Goal: Navigation & Orientation: Find specific page/section

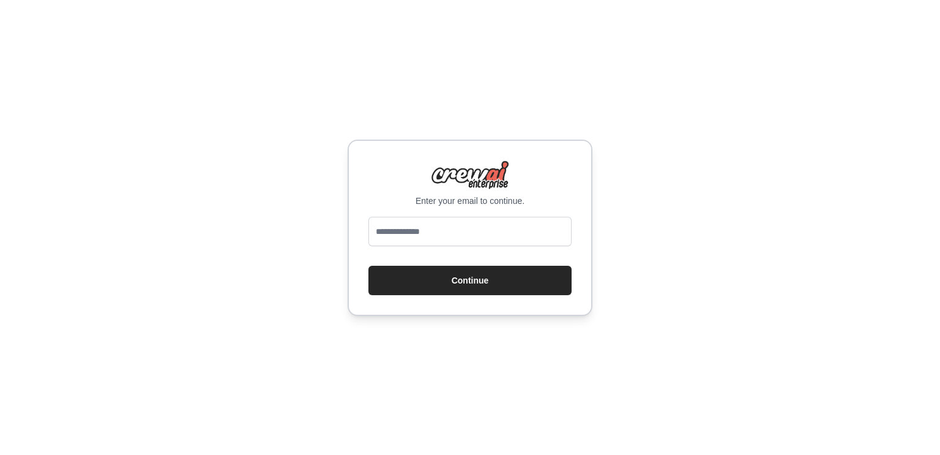
click at [314, 264] on div "Enter your email to continue. Continue" at bounding box center [470, 227] width 940 height 455
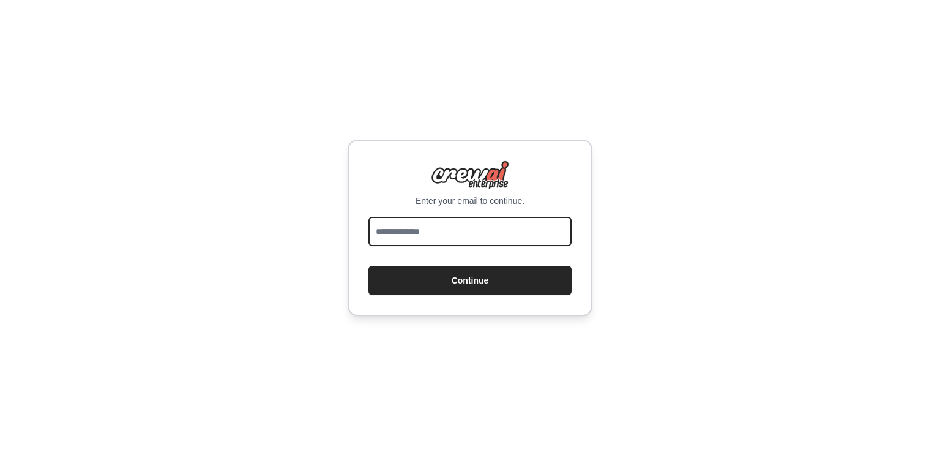
click at [426, 226] on input "email" at bounding box center [469, 231] width 203 height 29
click at [368, 266] on button "Continue" at bounding box center [469, 280] width 203 height 29
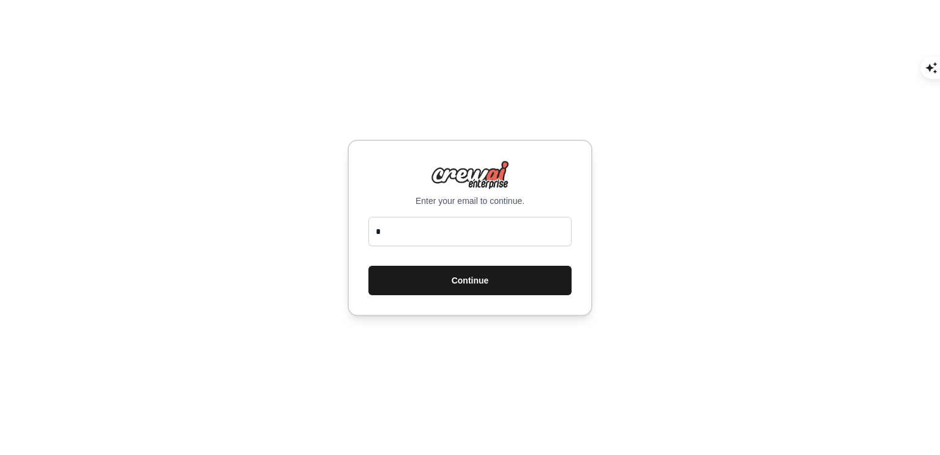
click at [407, 292] on button "Continue" at bounding box center [469, 280] width 203 height 29
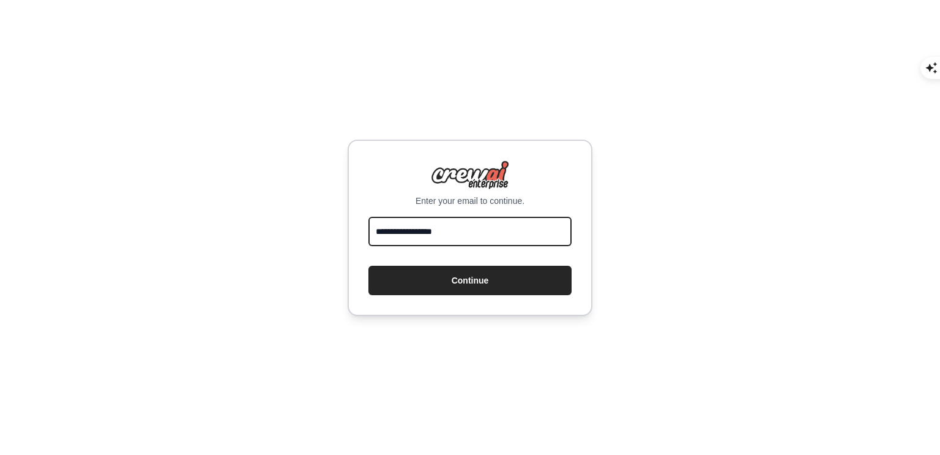
type input "**********"
click at [368, 266] on button "Continue" at bounding box center [469, 280] width 203 height 29
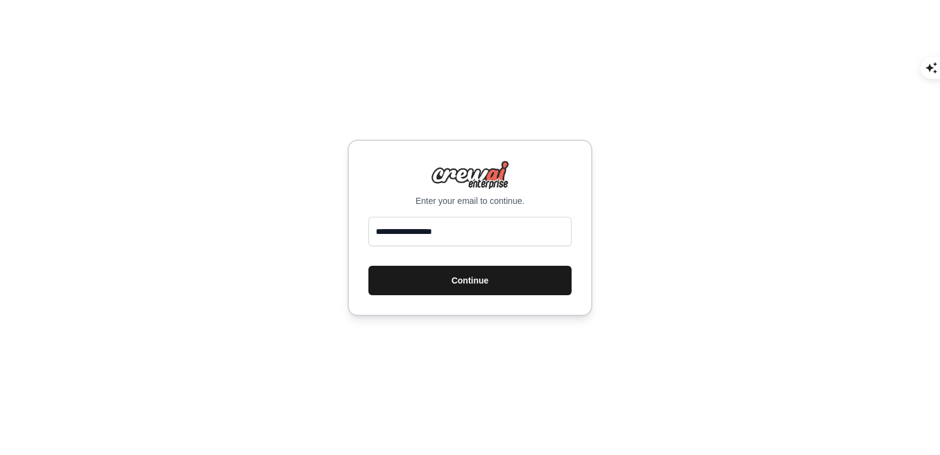
click at [411, 282] on button "Continue" at bounding box center [469, 280] width 203 height 29
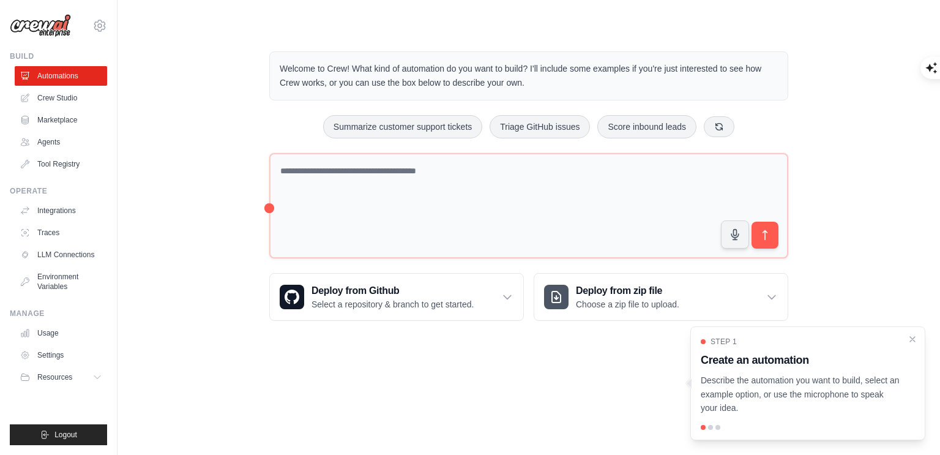
click at [186, 157] on div "Welcome to Crew! What kind of automation do you want to build? I'll include som…" at bounding box center [528, 186] width 783 height 308
click at [49, 146] on link "Agents" at bounding box center [62, 142] width 92 height 20
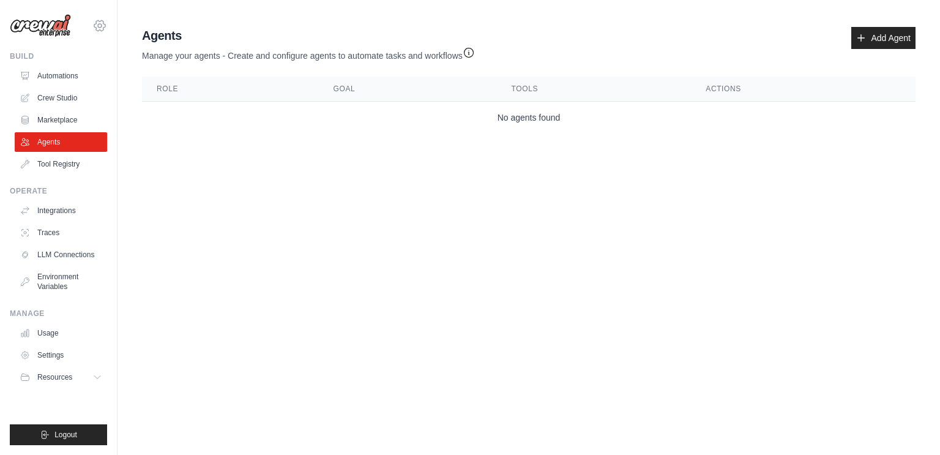
click at [98, 29] on icon at bounding box center [99, 25] width 15 height 15
click at [196, 191] on body "jasper@reflowed.io Settings Build Automations Crew Studio" at bounding box center [470, 227] width 940 height 455
click at [50, 92] on link "Crew Studio" at bounding box center [62, 98] width 92 height 20
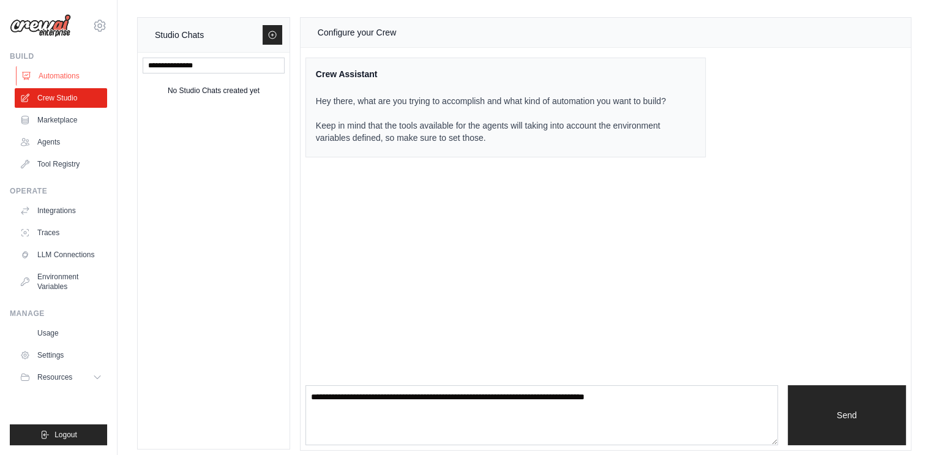
click at [50, 80] on link "Automations" at bounding box center [62, 76] width 92 height 20
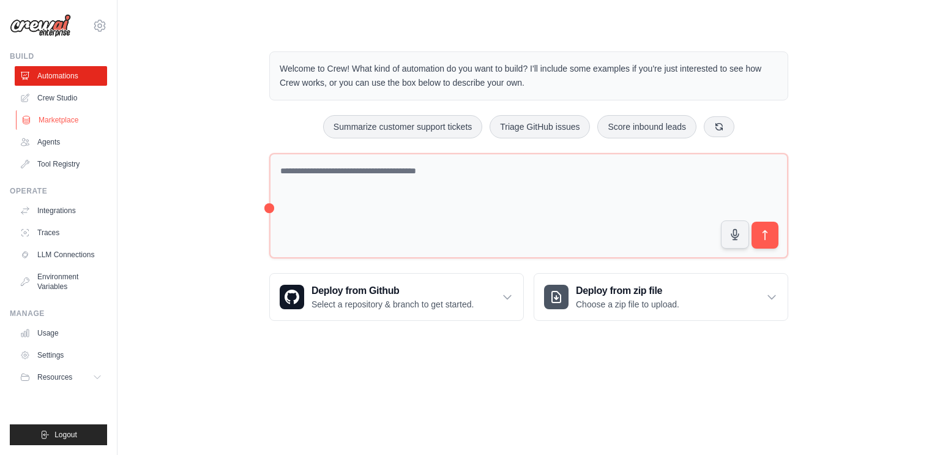
click at [50, 112] on link "Marketplace" at bounding box center [62, 120] width 92 height 20
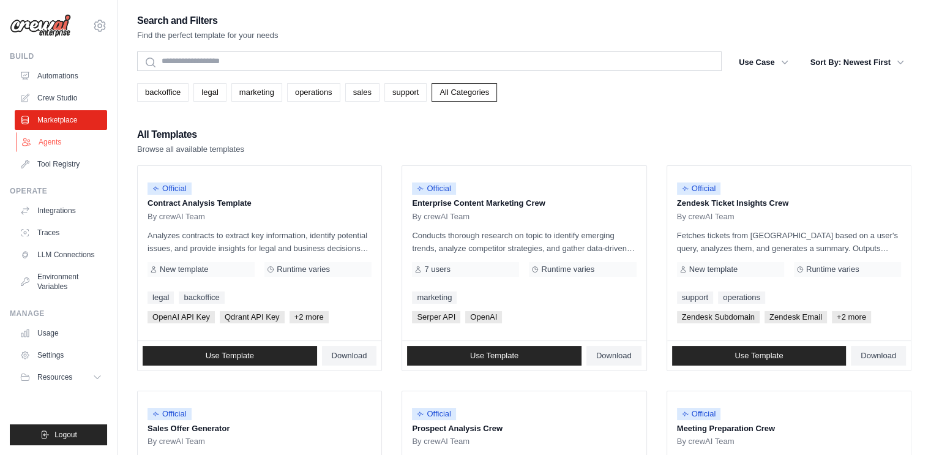
click at [48, 139] on link "Agents" at bounding box center [62, 142] width 92 height 20
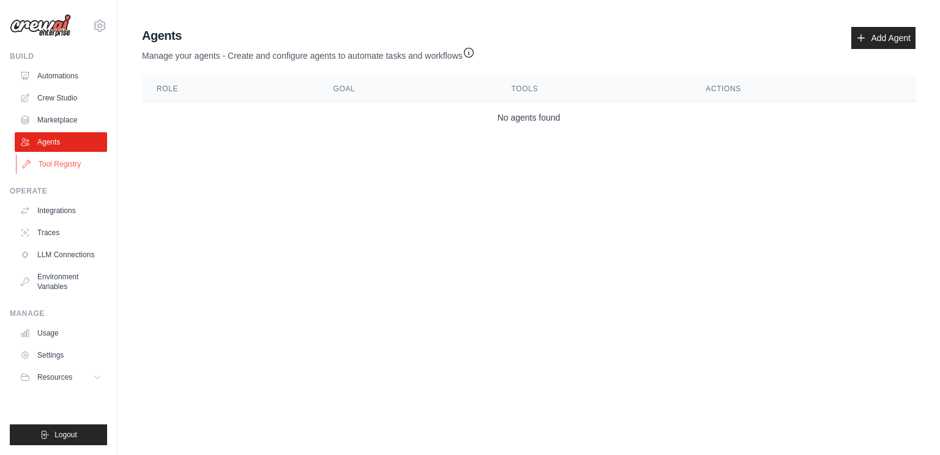
click at [48, 162] on link "Tool Registry" at bounding box center [62, 164] width 92 height 20
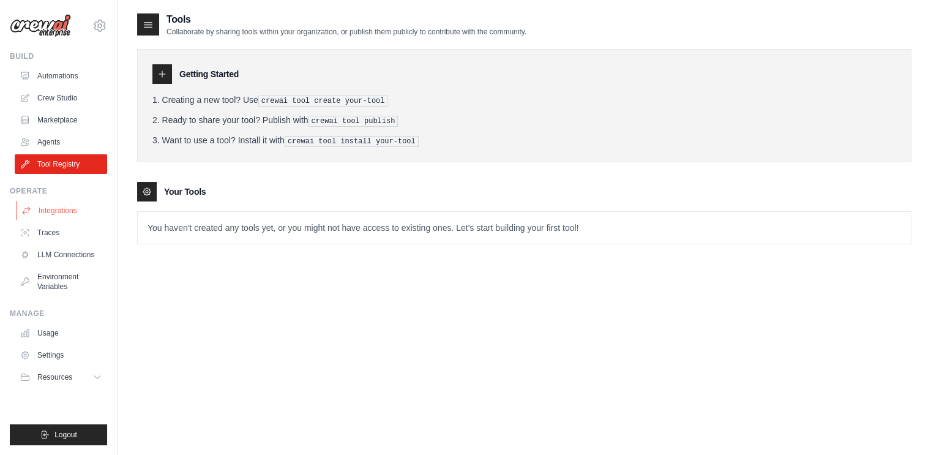
click at [49, 217] on link "Integrations" at bounding box center [62, 211] width 92 height 20
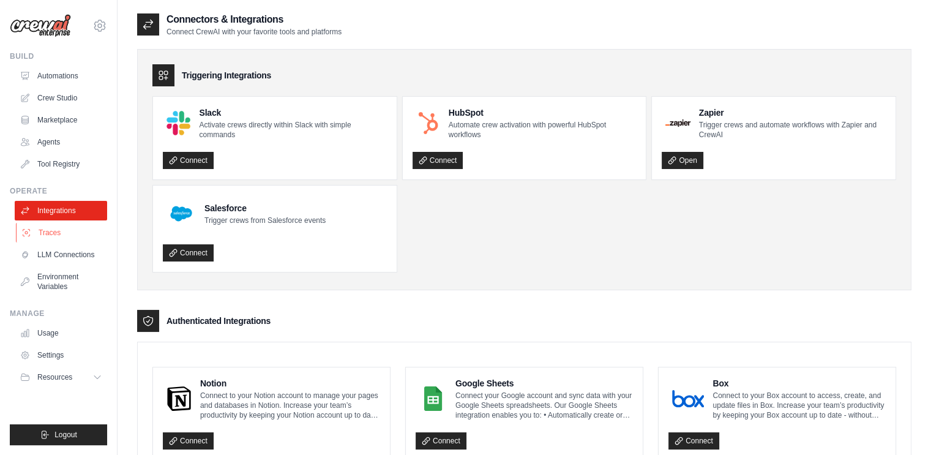
click at [47, 228] on link "Traces" at bounding box center [62, 233] width 92 height 20
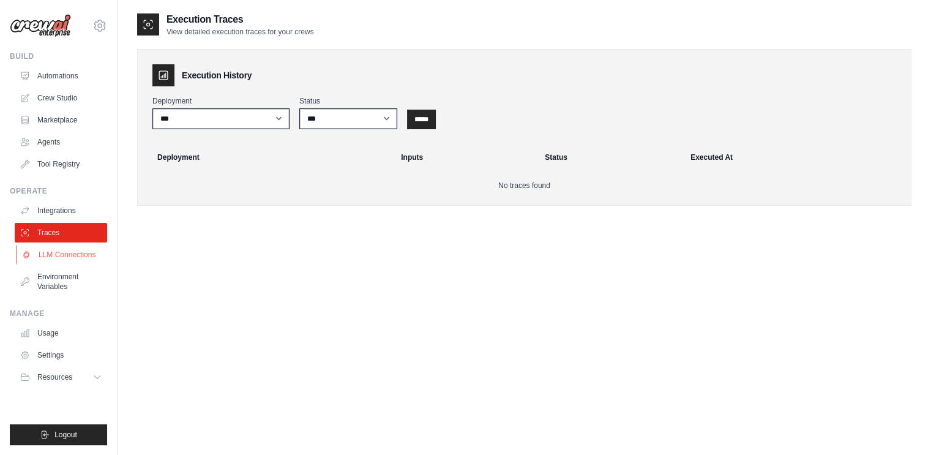
click at [47, 251] on link "LLM Connections" at bounding box center [62, 255] width 92 height 20
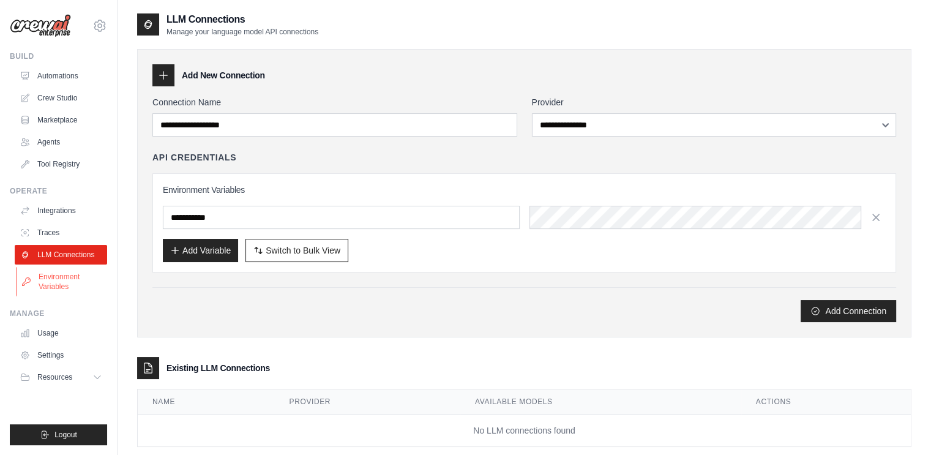
click at [48, 274] on link "Environment Variables" at bounding box center [62, 281] width 92 height 29
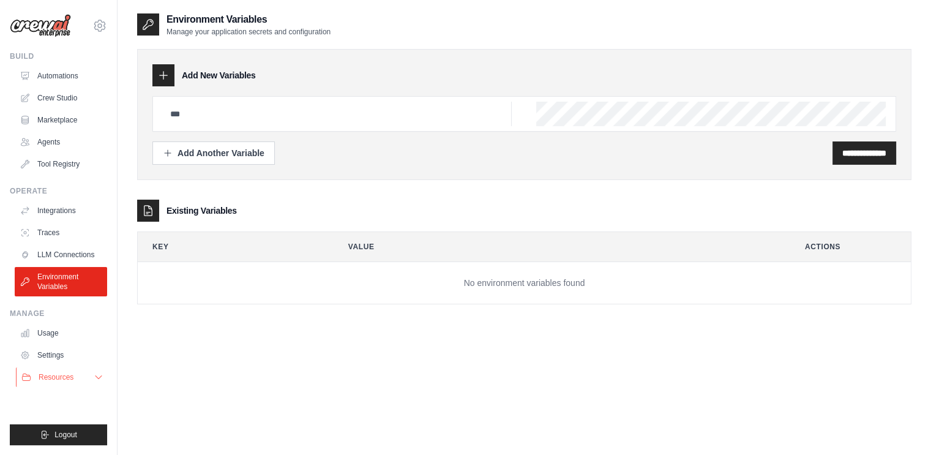
click at [53, 373] on span "Resources" at bounding box center [56, 377] width 35 height 10
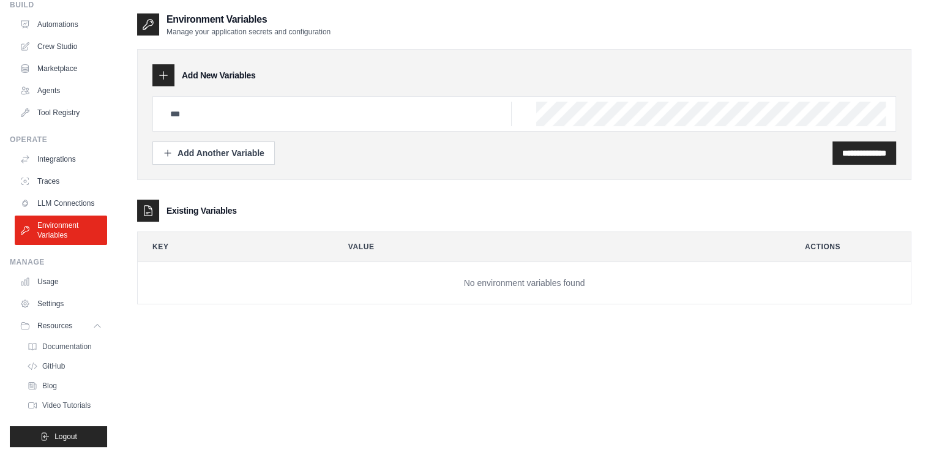
scroll to position [62, 0]
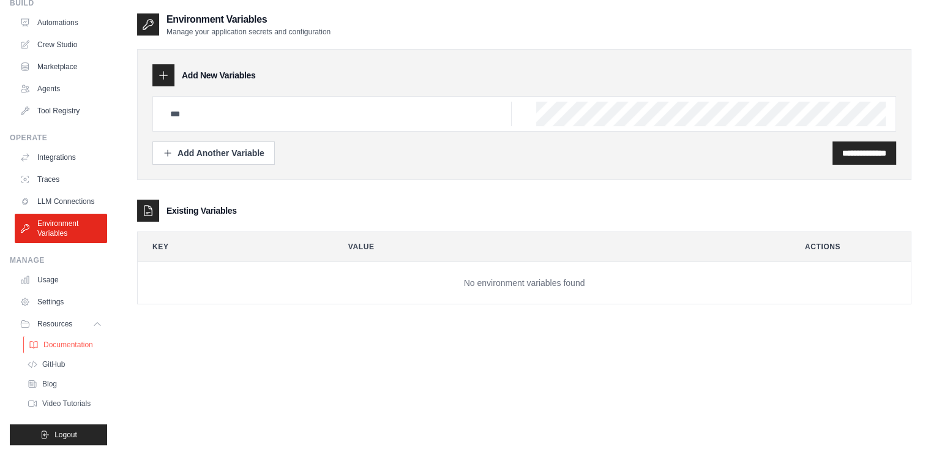
click at [60, 339] on link "Documentation" at bounding box center [65, 344] width 85 height 17
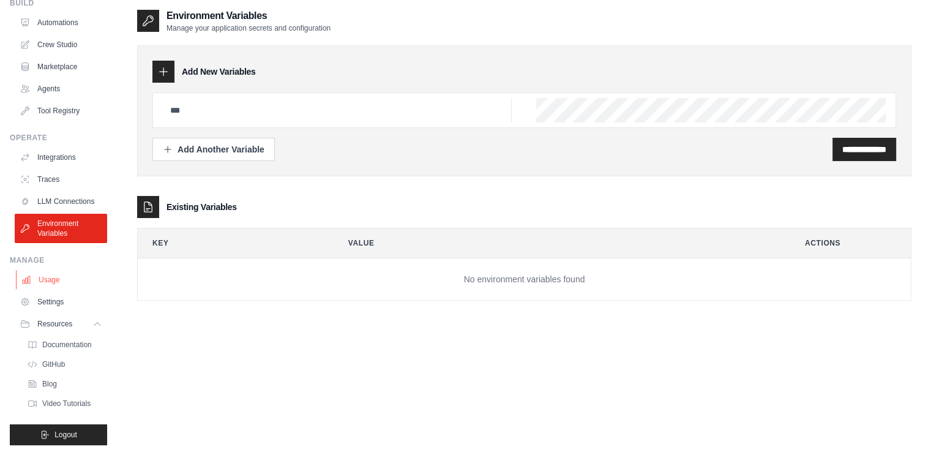
scroll to position [0, 0]
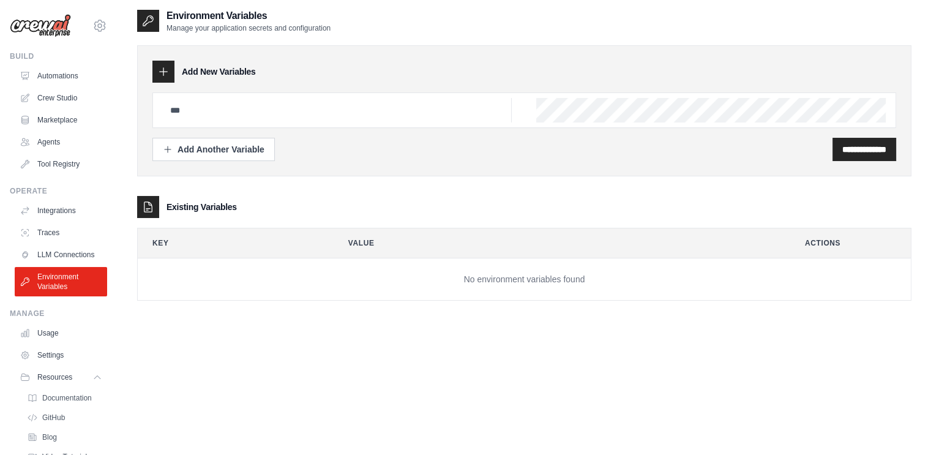
click at [45, 23] on img at bounding box center [40, 25] width 61 height 23
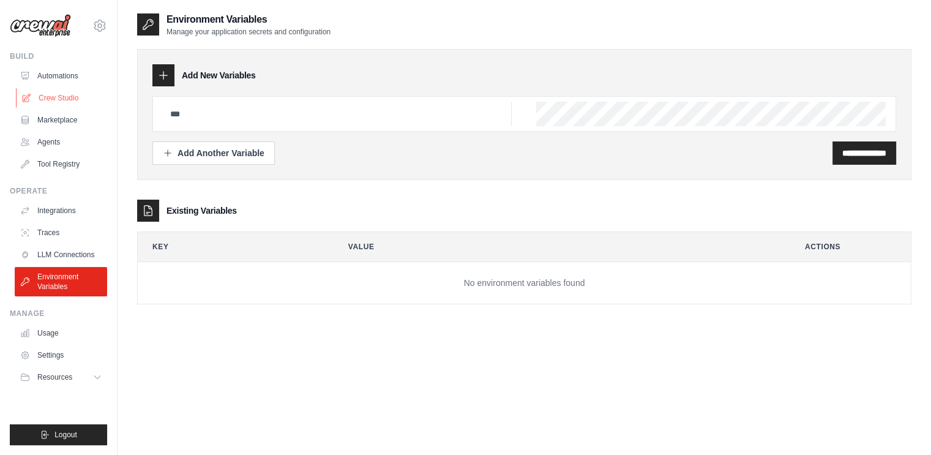
click at [50, 94] on link "Crew Studio" at bounding box center [62, 98] width 92 height 20
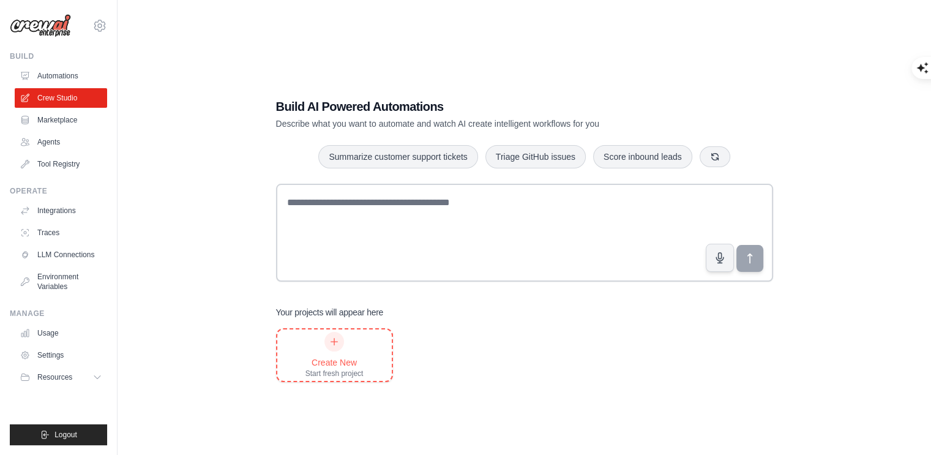
click at [328, 348] on div at bounding box center [334, 342] width 20 height 20
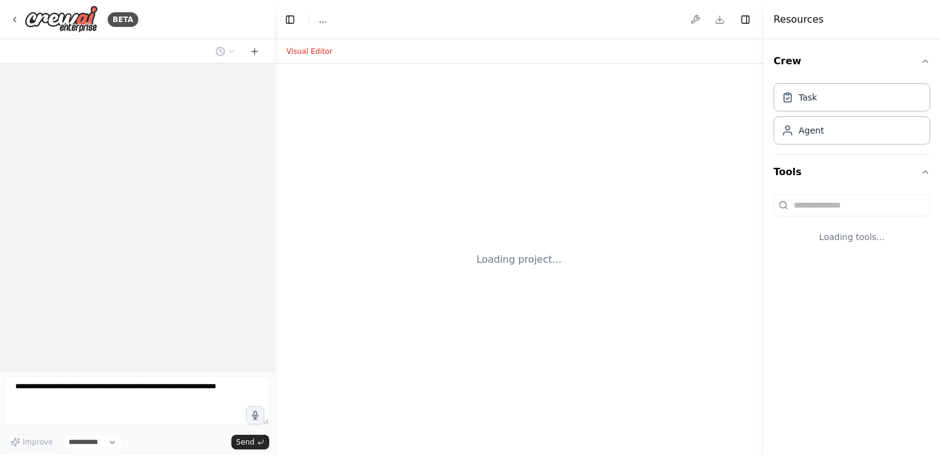
select select "****"
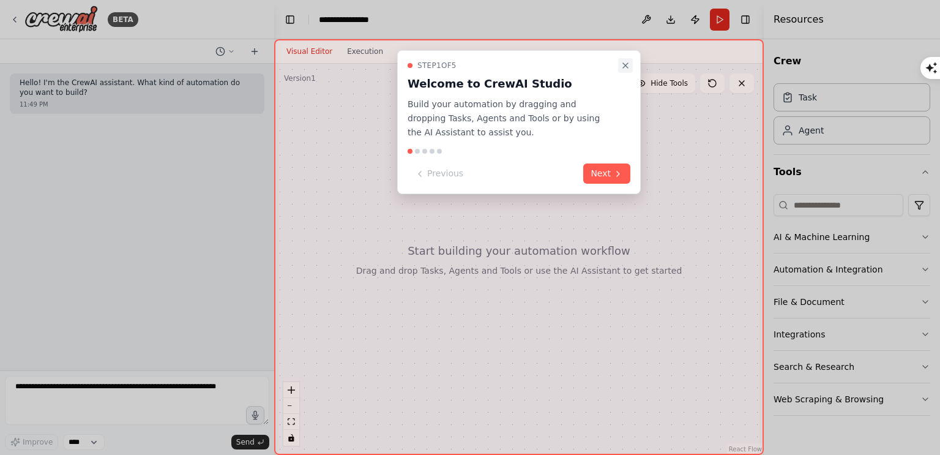
click at [625, 69] on icon "Close walkthrough" at bounding box center [625, 66] width 10 height 10
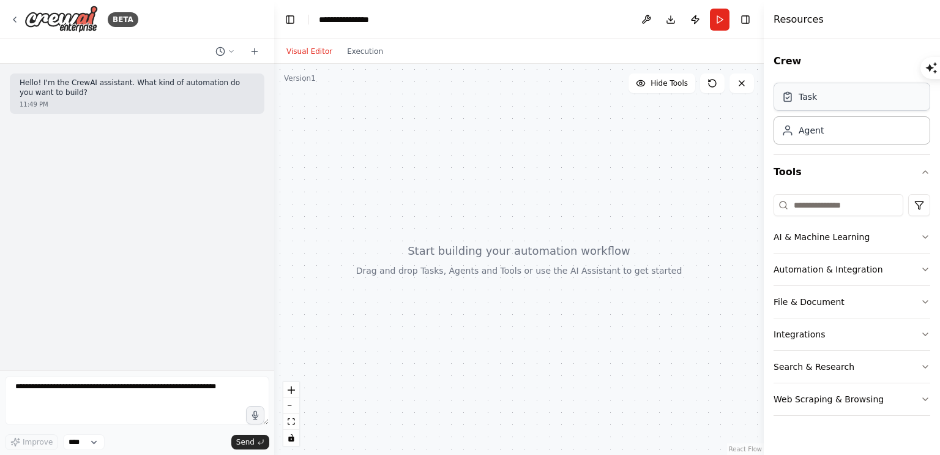
click at [819, 101] on div "Task" at bounding box center [851, 97] width 157 height 28
click at [809, 106] on div "Task" at bounding box center [851, 97] width 157 height 28
click at [649, 18] on button at bounding box center [646, 20] width 20 height 22
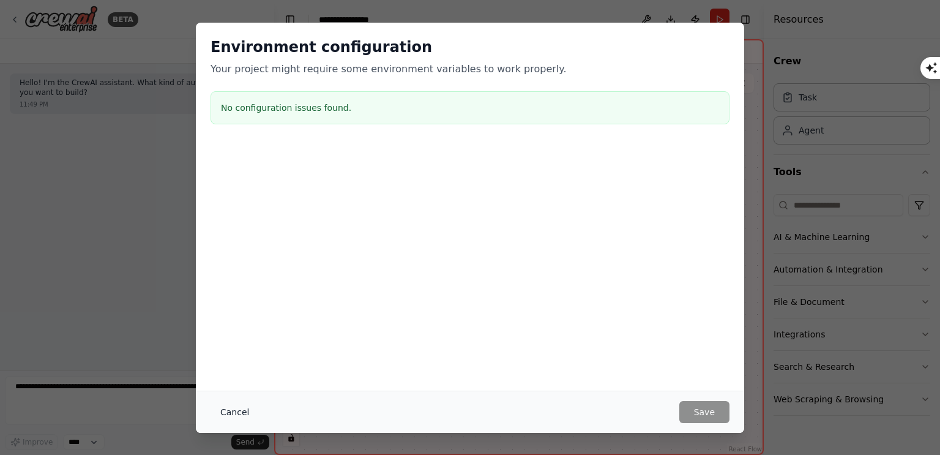
click at [232, 409] on button "Cancel" at bounding box center [234, 412] width 48 height 22
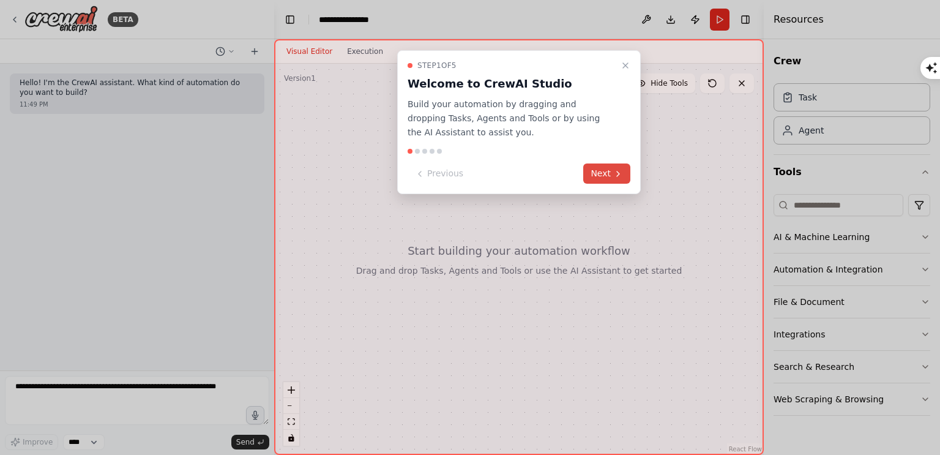
click at [593, 168] on button "Next" at bounding box center [606, 173] width 47 height 20
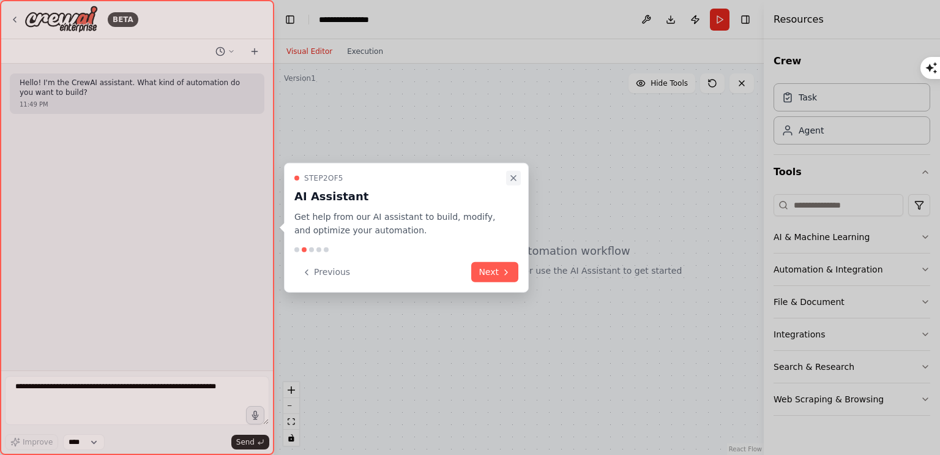
click at [514, 176] on icon "Close walkthrough" at bounding box center [513, 178] width 10 height 10
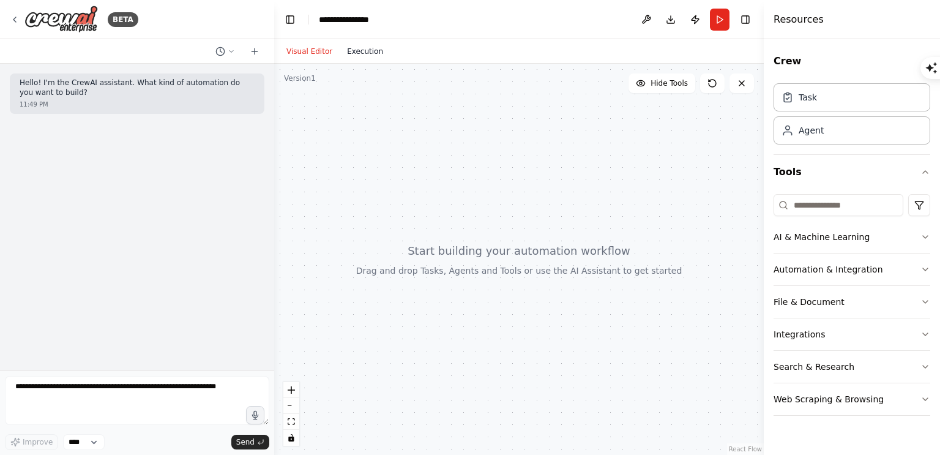
click at [347, 51] on button "Execution" at bounding box center [365, 51] width 51 height 15
click at [317, 48] on button "Visual Editor" at bounding box center [309, 51] width 61 height 15
